Goal: Task Accomplishment & Management: Manage account settings

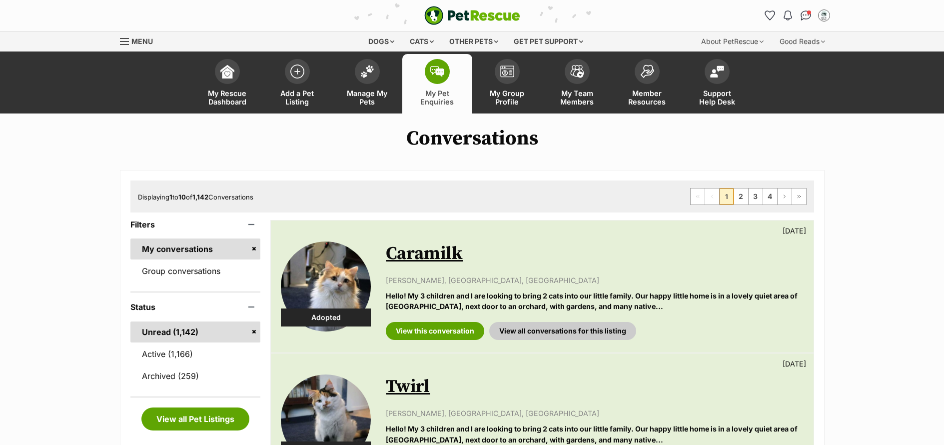
click at [373, 100] on span "Manage My Pets" at bounding box center [367, 97] width 45 height 17
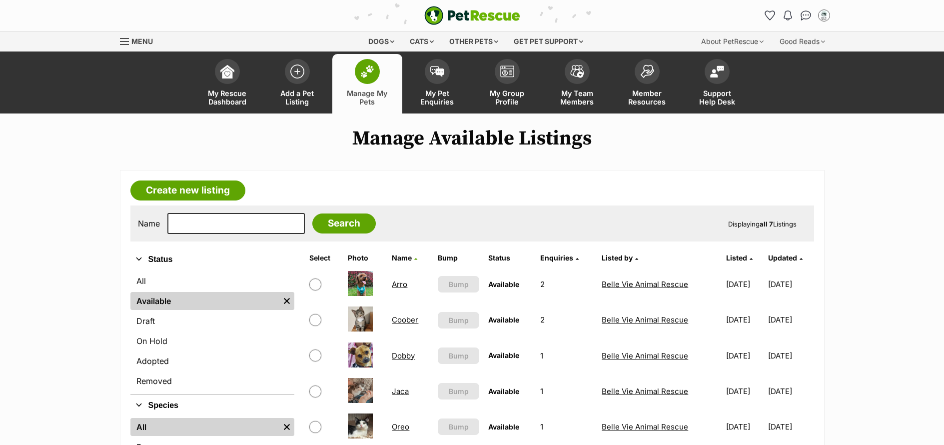
click at [402, 321] on link "Coober" at bounding box center [405, 319] width 26 height 9
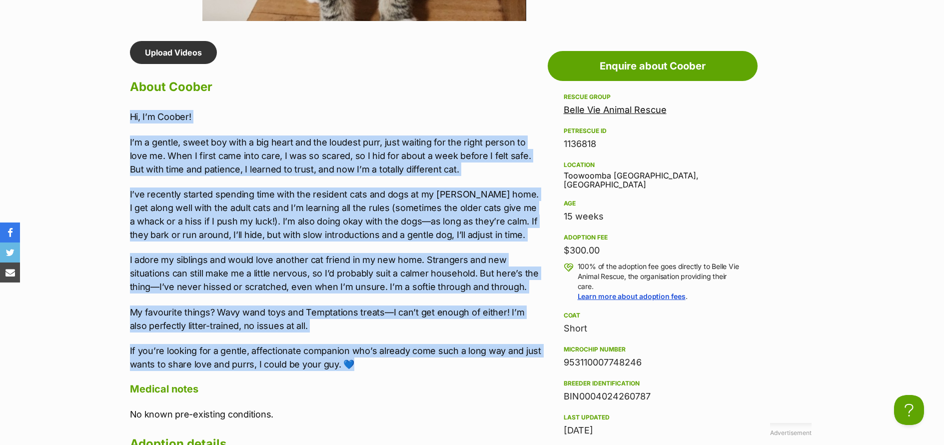
drag, startPoint x: 357, startPoint y: 360, endPoint x: 122, endPoint y: 119, distance: 337.0
click at [122, 119] on div "Upload Videos About Coober Hi, I’m Coober! I’m a gentle, sweet boy with a big h…" at bounding box center [331, 395] width 423 height 709
copy div "Lo, I’d Sitame! C’a e seddoe, tempo inc utla e dol magna ali eni adminim veni, …"
